Goal: Task Accomplishment & Management: Complete application form

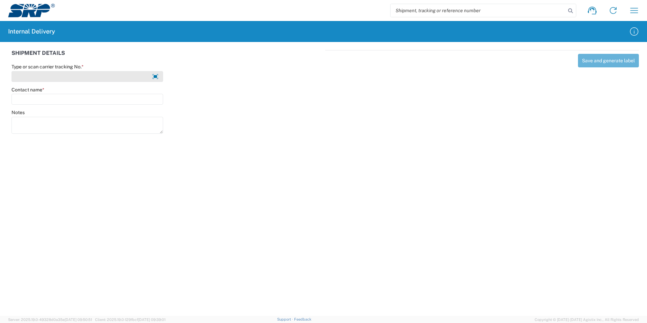
click at [69, 72] on input "Type or scan carrier tracking No. *" at bounding box center [88, 76] width 152 height 11
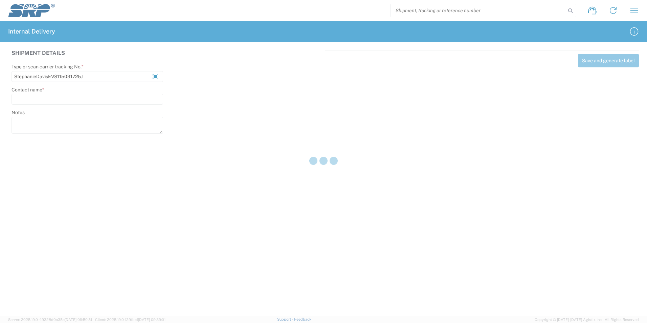
type input "StephanieDavisEVS115091725J"
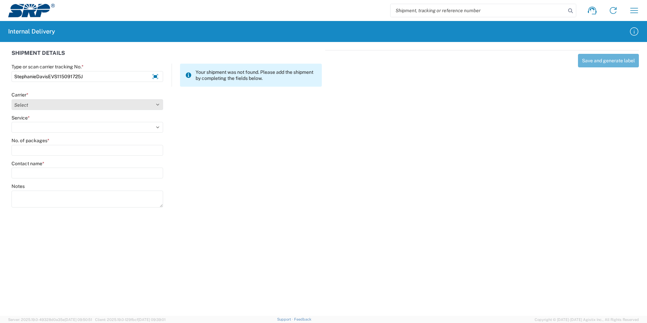
click at [31, 106] on select "Select Amazon Logistics ATI Trucking BC Dimerco Logistics Empire Southwest FedE…" at bounding box center [88, 104] width 152 height 11
select select "18713"
click at [12, 99] on select "Select Amazon Logistics ATI Trucking BC Dimerco Logistics Empire Southwest FedE…" at bounding box center [88, 104] width 152 height 11
click at [28, 124] on select "Service *" at bounding box center [88, 127] width 152 height 11
select select "35763"
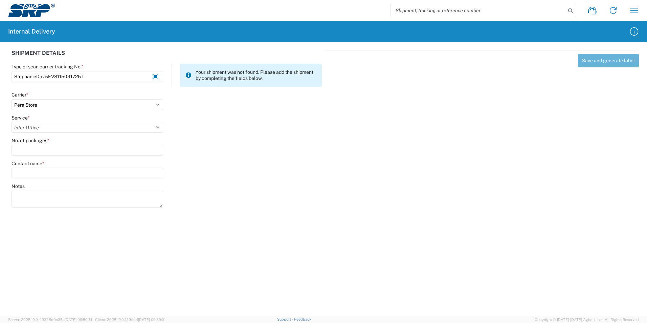
click at [12, 122] on select "Select Ground Inter-Office" at bounding box center [88, 127] width 152 height 11
click at [27, 151] on input "No. of packages *" at bounding box center [88, 150] width 152 height 11
type input "1"
click at [37, 169] on input "Contact name *" at bounding box center [88, 172] width 152 height 11
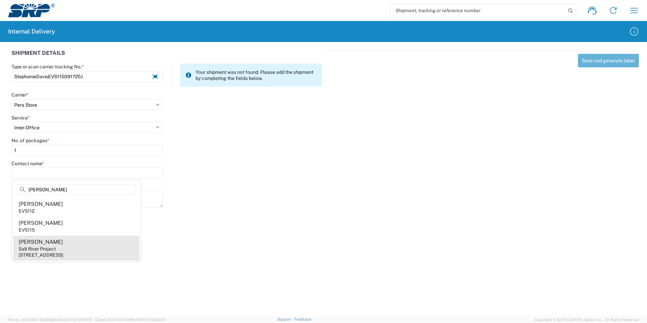
type input "[PERSON_NAME]"
click at [70, 244] on agx-address-suggestion-item "[PERSON_NAME] Salt River Project [STREET_ADDRESS]" at bounding box center [76, 247] width 126 height 25
type input "[PERSON_NAME]"
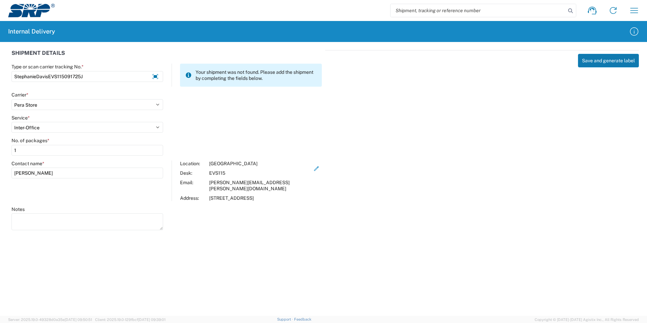
click at [599, 61] on button "Save and generate label" at bounding box center [608, 61] width 61 height 14
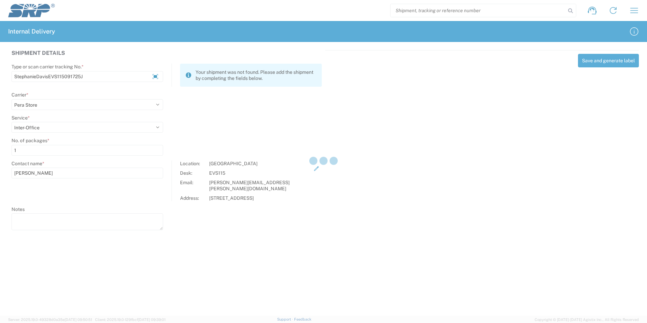
select select
